Goal: Information Seeking & Learning: Learn about a topic

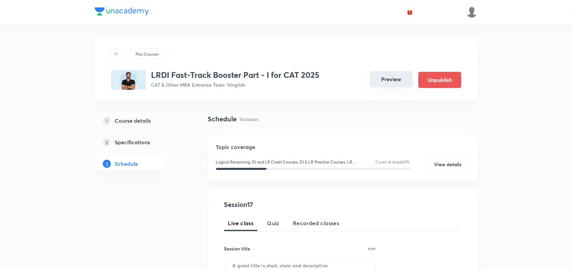
click at [393, 85] on button "Preview" at bounding box center [391, 79] width 43 height 16
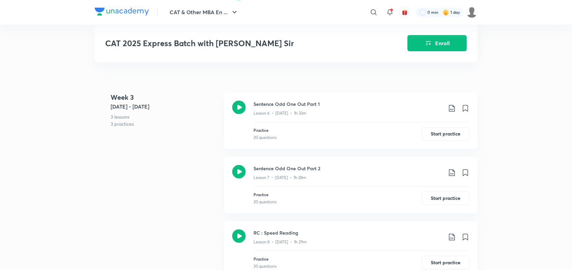
scroll to position [452, 0]
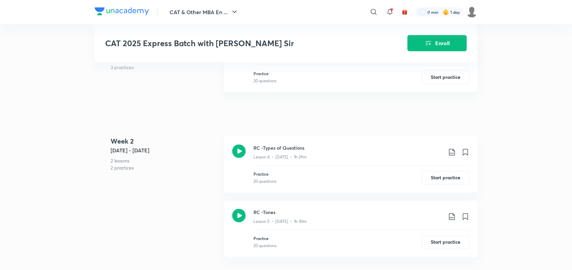
click at [123, 10] on img at bounding box center [122, 11] width 54 height 8
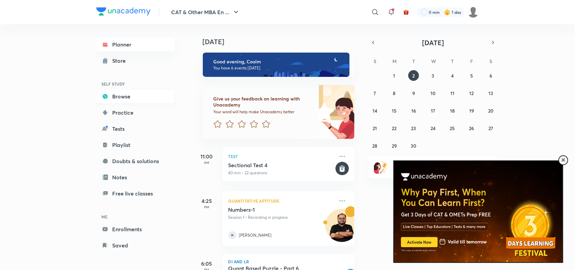
click at [119, 98] on link "Browse" at bounding box center [135, 96] width 78 height 13
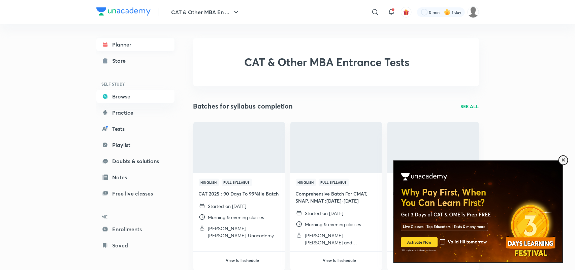
click at [122, 46] on link "Planner" at bounding box center [135, 44] width 78 height 13
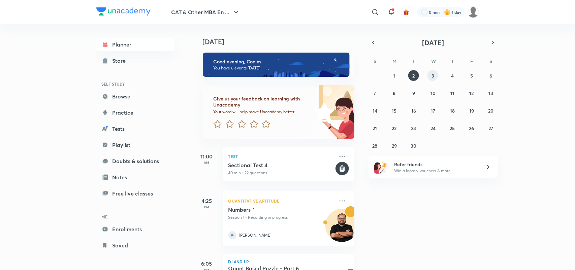
click at [434, 76] on abbr "3" at bounding box center [433, 75] width 3 height 6
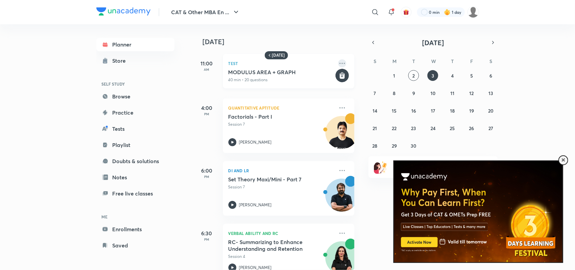
click at [338, 62] on icon at bounding box center [342, 63] width 8 height 8
click at [204, 82] on div "11:00 AM" at bounding box center [206, 71] width 27 height 34
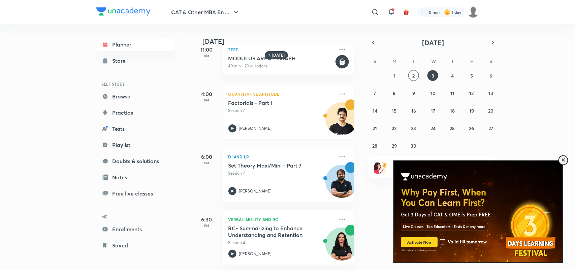
scroll to position [20, 0]
click at [338, 90] on icon at bounding box center [342, 94] width 8 height 8
click at [371, 119] on p "Go to course page" at bounding box center [387, 117] width 46 height 7
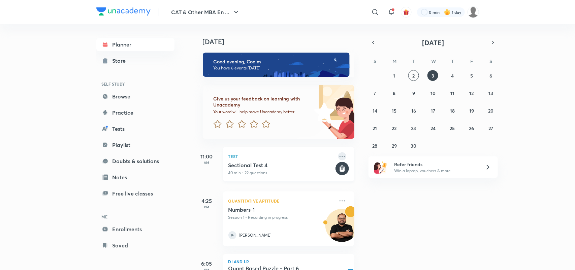
click at [338, 156] on icon at bounding box center [342, 156] width 8 height 8
click at [433, 74] on abbr "3" at bounding box center [433, 75] width 3 height 6
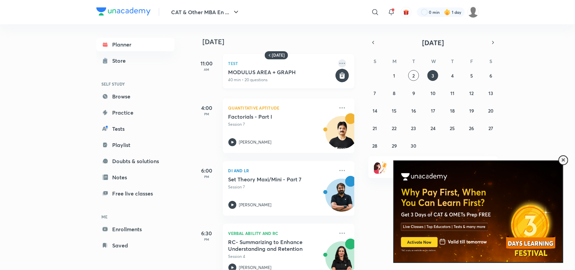
click at [338, 63] on icon at bounding box center [342, 63] width 8 height 8
click at [392, 80] on p "Go to course page" at bounding box center [387, 79] width 46 height 7
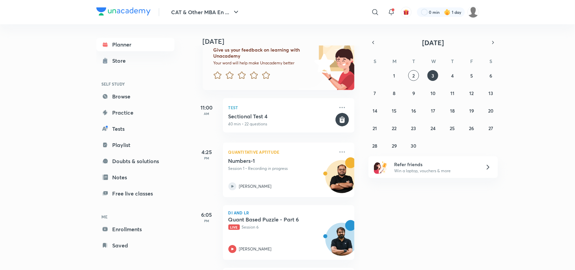
scroll to position [1, 0]
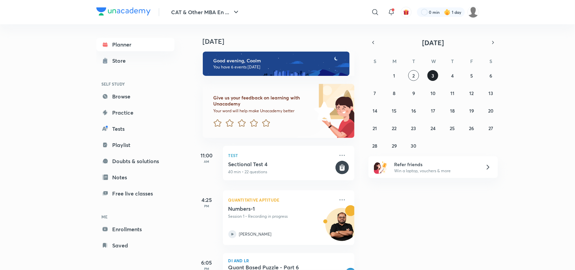
click at [432, 72] on abbr "3" at bounding box center [433, 75] width 3 height 6
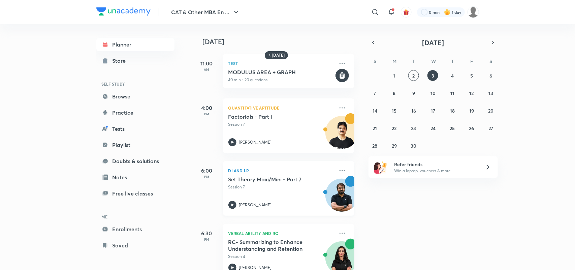
scroll to position [20, 0]
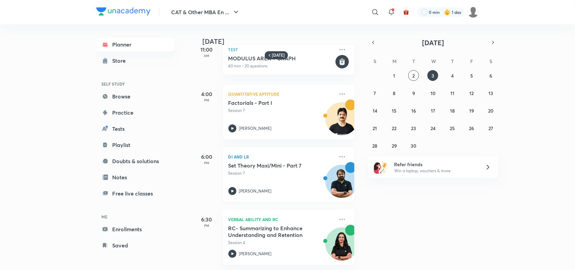
click at [276, 170] on p "Session 7" at bounding box center [281, 173] width 106 height 6
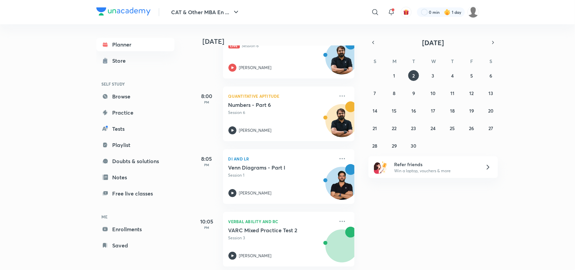
scroll to position [238, 0]
